Goal: Navigation & Orientation: Find specific page/section

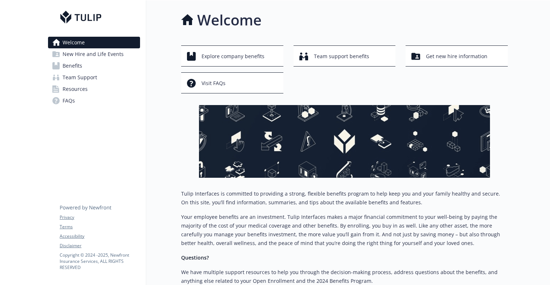
click at [93, 54] on span "New Hire and Life Events" at bounding box center [93, 54] width 61 height 12
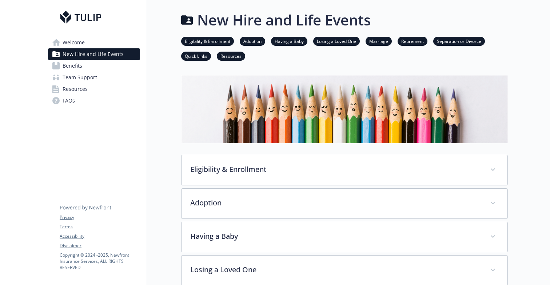
click at [96, 66] on link "Benefits" at bounding box center [94, 66] width 92 height 12
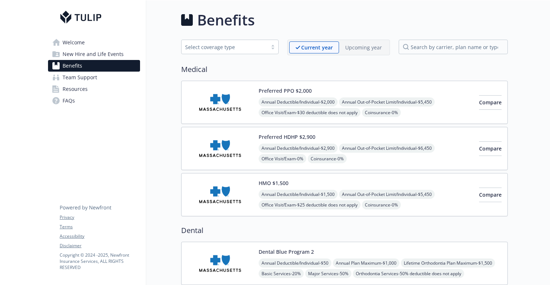
click at [99, 80] on link "Team Support" at bounding box center [94, 78] width 92 height 12
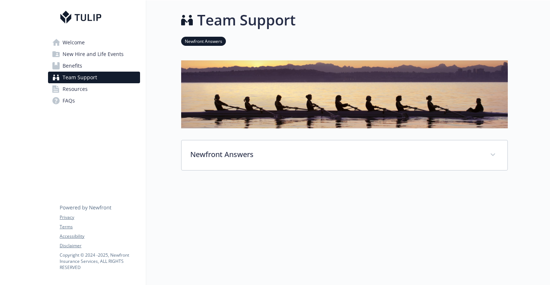
click at [101, 91] on link "Resources" at bounding box center [94, 89] width 92 height 12
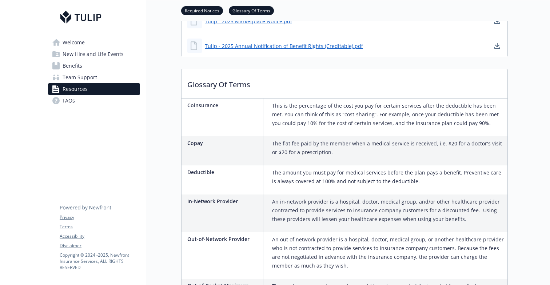
scroll to position [490, 0]
